Goal: Check status: Check status

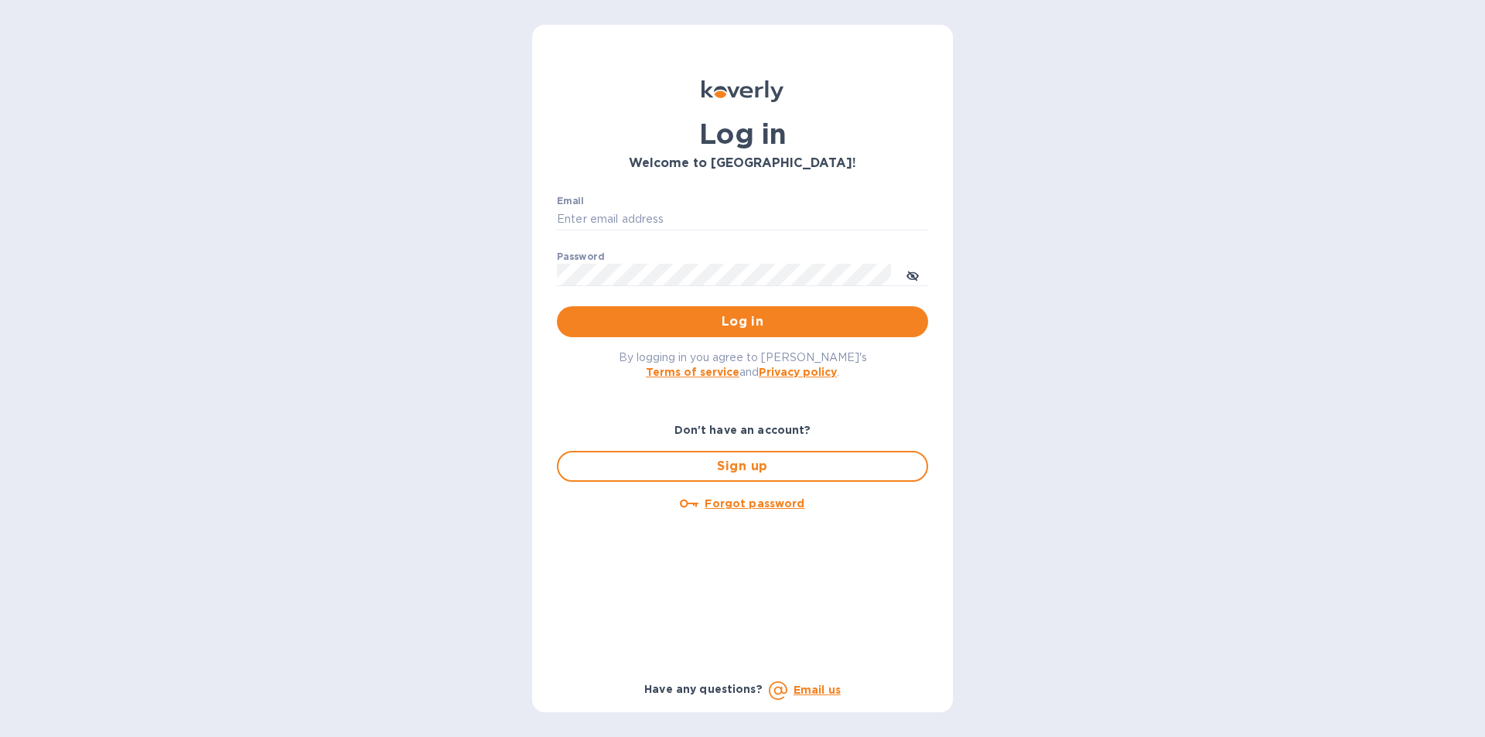
type input "[EMAIL_ADDRESS][DOMAIN_NAME]"
click at [756, 318] on span "Log in" at bounding box center [742, 321] width 346 height 19
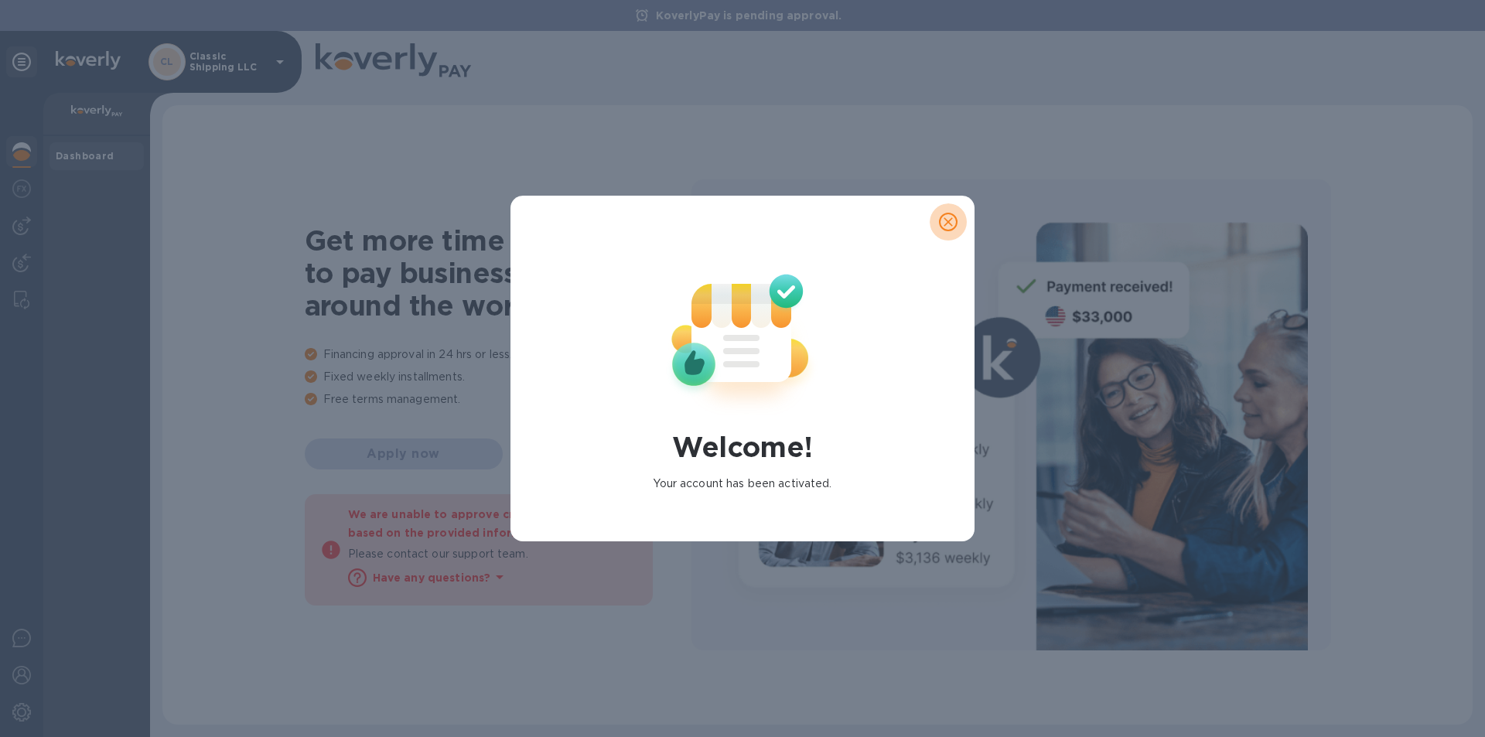
click at [945, 223] on icon "close" at bounding box center [947, 221] width 15 height 15
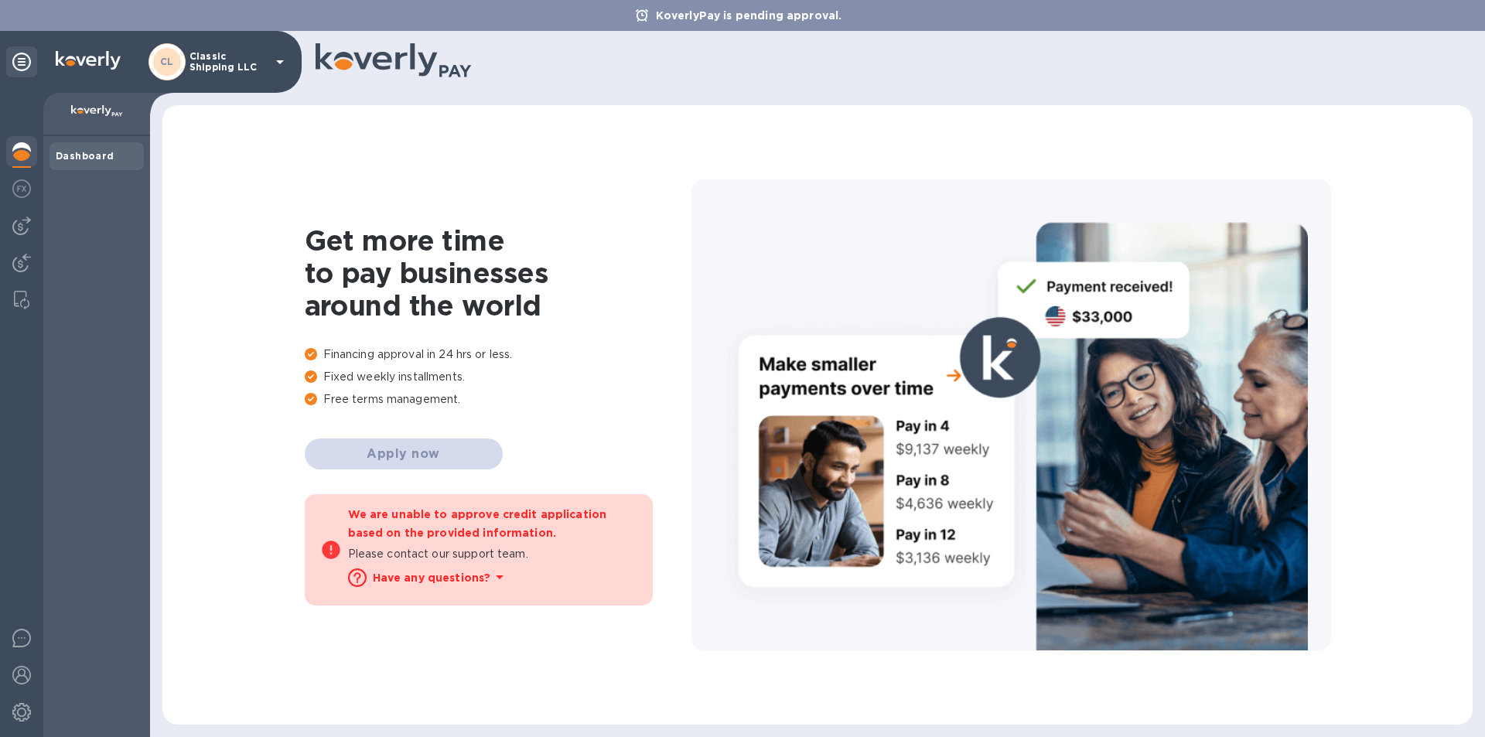
click at [496, 578] on icon at bounding box center [500, 577] width 8 height 4
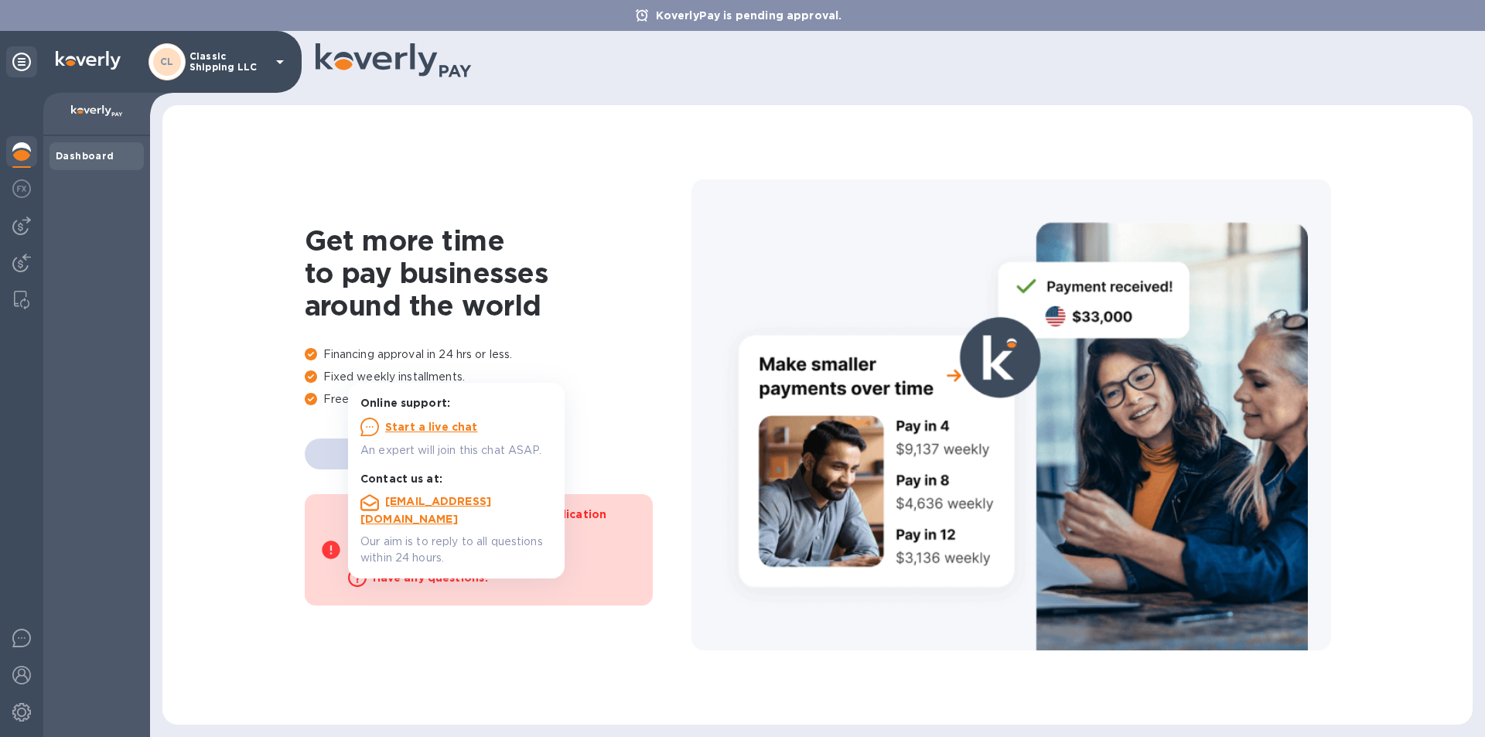
click at [492, 654] on div "Get more time to pay businesses around the world Financing approval in 24 hrs o…" at bounding box center [817, 415] width 1279 height 589
